Goal: Task Accomplishment & Management: Use online tool/utility

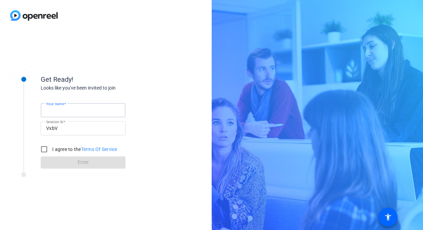
drag, startPoint x: 91, startPoint y: 107, endPoint x: 91, endPoint y: 114, distance: 6.8
click at [91, 107] on input "Your name" at bounding box center [83, 110] width 74 height 8
type input "Marietta"
click at [42, 147] on input "I agree to the Terms Of Service" at bounding box center [44, 149] width 14 height 14
checkbox input "true"
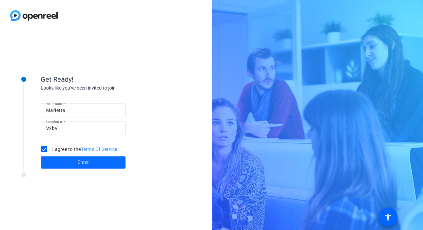
click at [82, 167] on span at bounding box center [83, 162] width 85 height 16
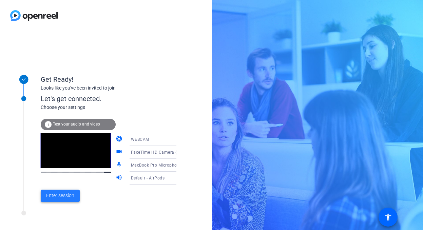
click at [56, 198] on span "Enter session" at bounding box center [60, 195] width 28 height 7
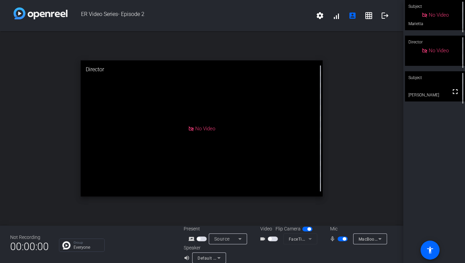
scroll to position [8, 0]
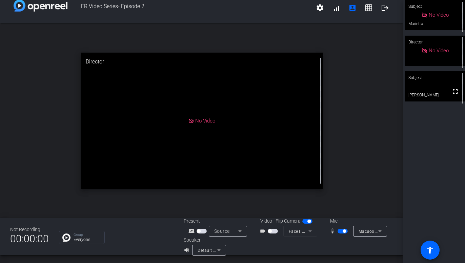
click at [342, 230] on span "button" at bounding box center [343, 231] width 10 height 5
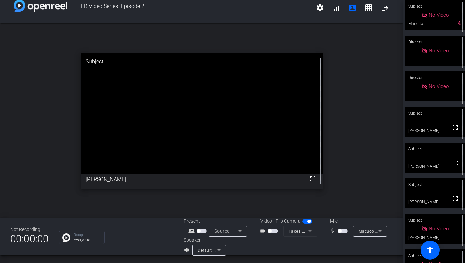
scroll to position [22, 0]
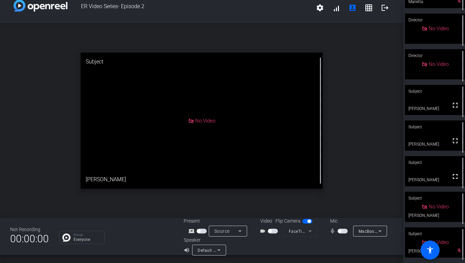
click at [342, 230] on span "button" at bounding box center [343, 231] width 10 height 5
click at [343, 230] on span "button" at bounding box center [344, 230] width 3 height 3
click at [345, 230] on span "button" at bounding box center [343, 231] width 10 height 5
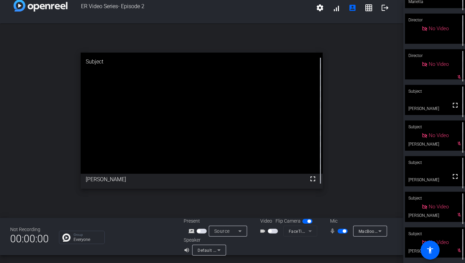
click at [344, 230] on span "button" at bounding box center [344, 230] width 3 height 3
click at [342, 230] on mat-slide-toggle at bounding box center [344, 230] width 12 height 7
click at [343, 230] on span "button" at bounding box center [343, 231] width 10 height 5
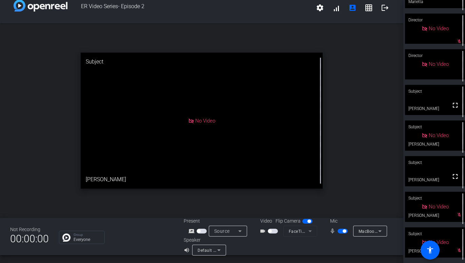
click at [343, 230] on span "button" at bounding box center [344, 230] width 3 height 3
click at [343, 230] on span "button" at bounding box center [343, 231] width 10 height 5
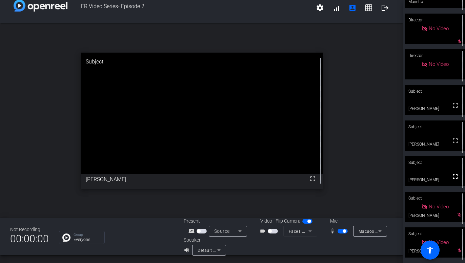
click at [342, 230] on span "button" at bounding box center [343, 231] width 10 height 5
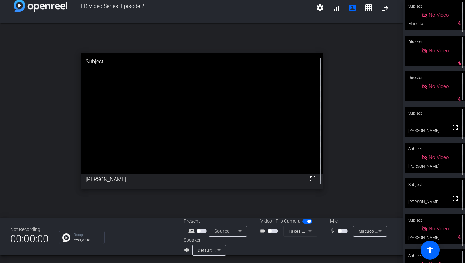
click at [343, 230] on span "button" at bounding box center [343, 231] width 10 height 5
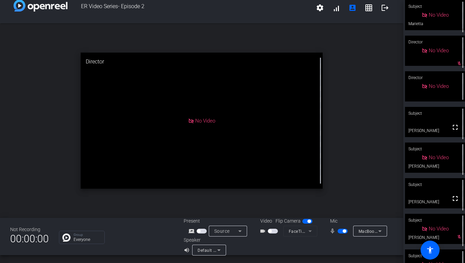
click at [343, 230] on span "button" at bounding box center [344, 230] width 3 height 3
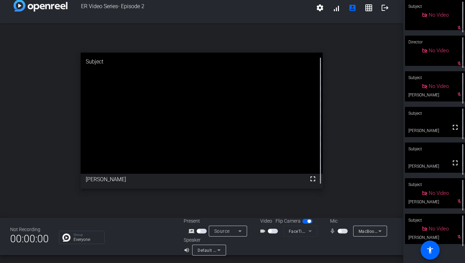
click at [342, 230] on span "button" at bounding box center [343, 231] width 10 height 5
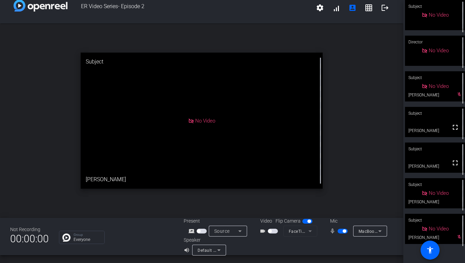
click at [344, 230] on span "button" at bounding box center [343, 231] width 10 height 5
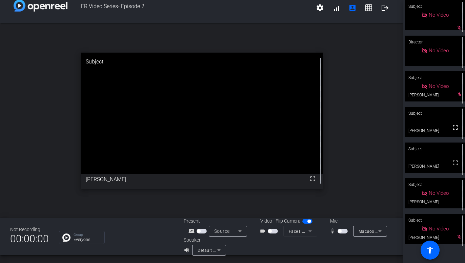
click at [342, 230] on span "button" at bounding box center [343, 231] width 10 height 5
